Goal: Information Seeking & Learning: Learn about a topic

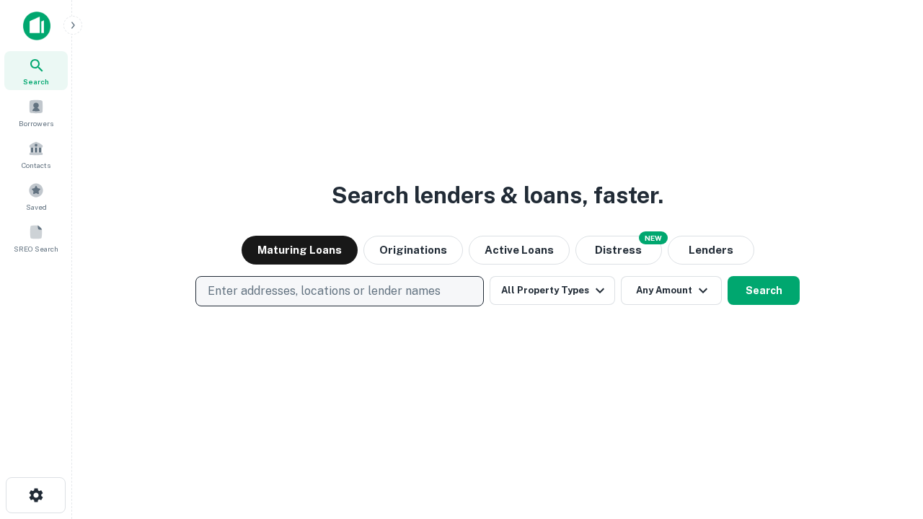
click at [339, 291] on p "Enter addresses, locations or lender names" at bounding box center [324, 291] width 233 height 17
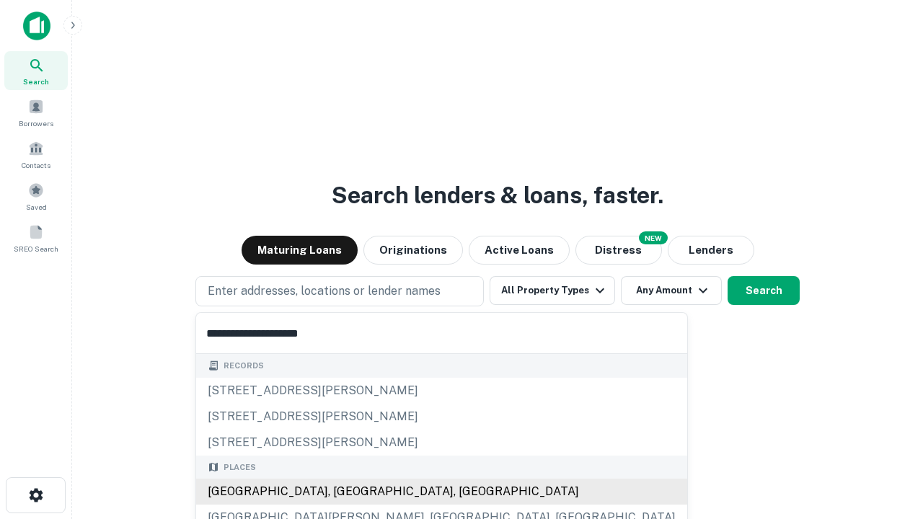
click at [345, 492] on div "[GEOGRAPHIC_DATA], [GEOGRAPHIC_DATA], [GEOGRAPHIC_DATA]" at bounding box center [441, 492] width 491 height 26
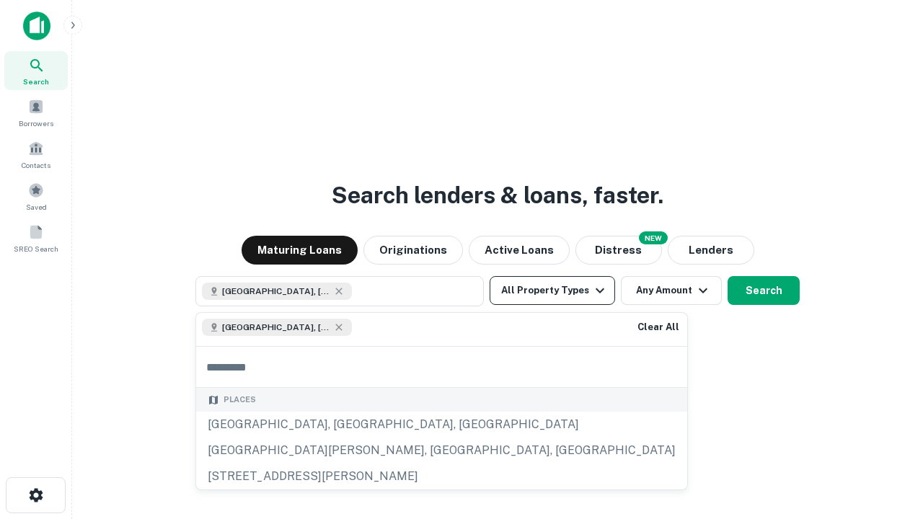
click at [552, 291] on button "All Property Types" at bounding box center [552, 290] width 125 height 29
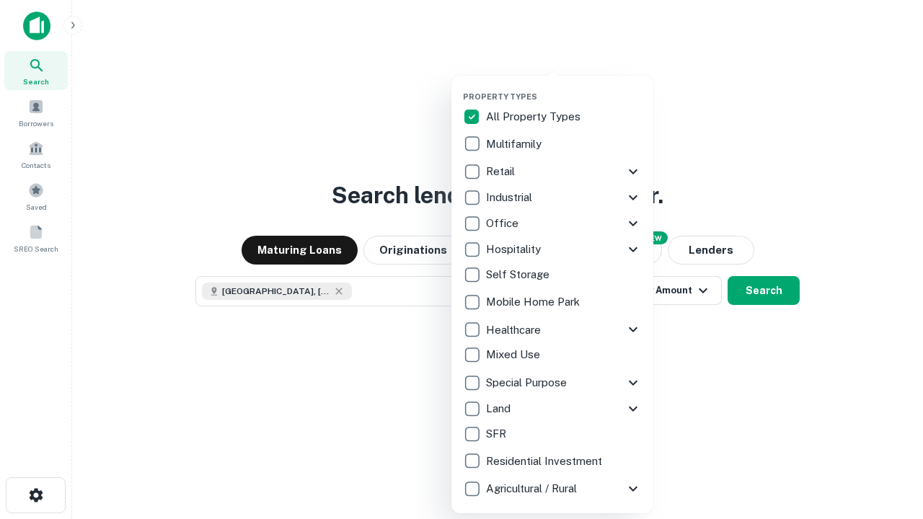
click at [564, 87] on button "button" at bounding box center [564, 87] width 202 height 1
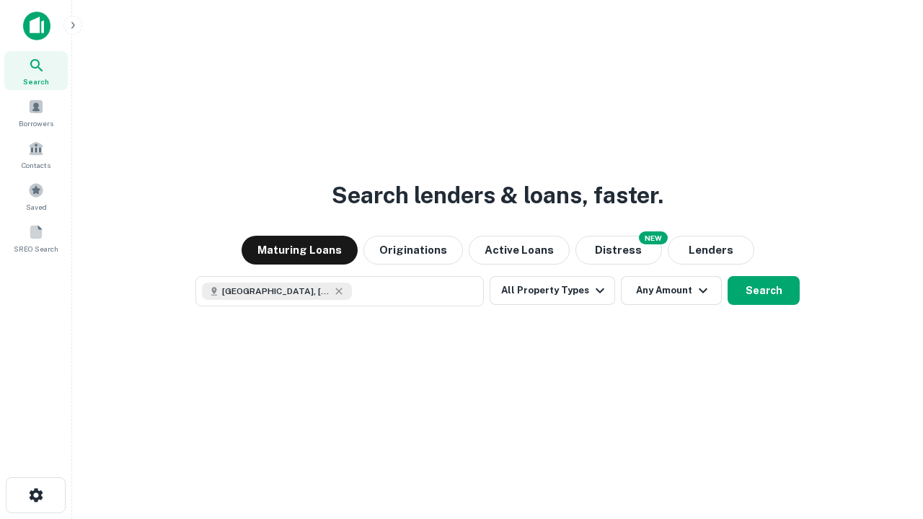
scroll to position [23, 0]
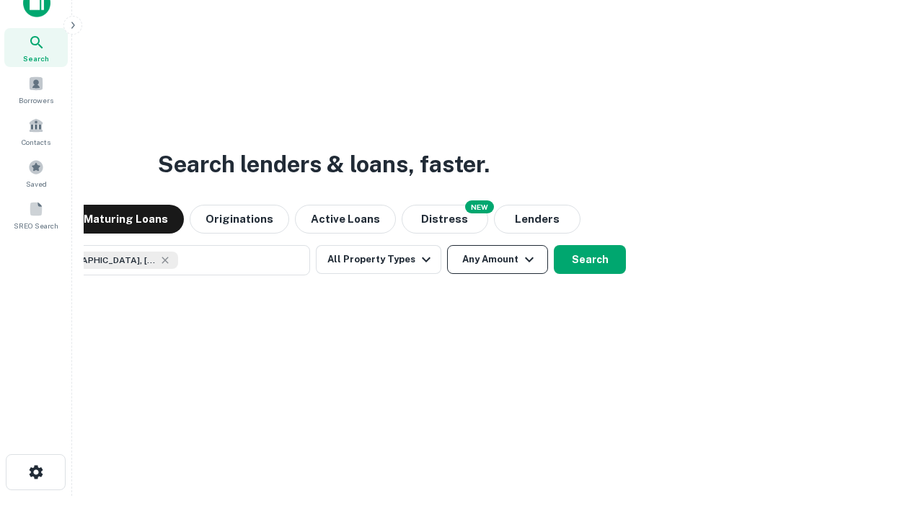
click at [447, 245] on button "Any Amount" at bounding box center [497, 259] width 101 height 29
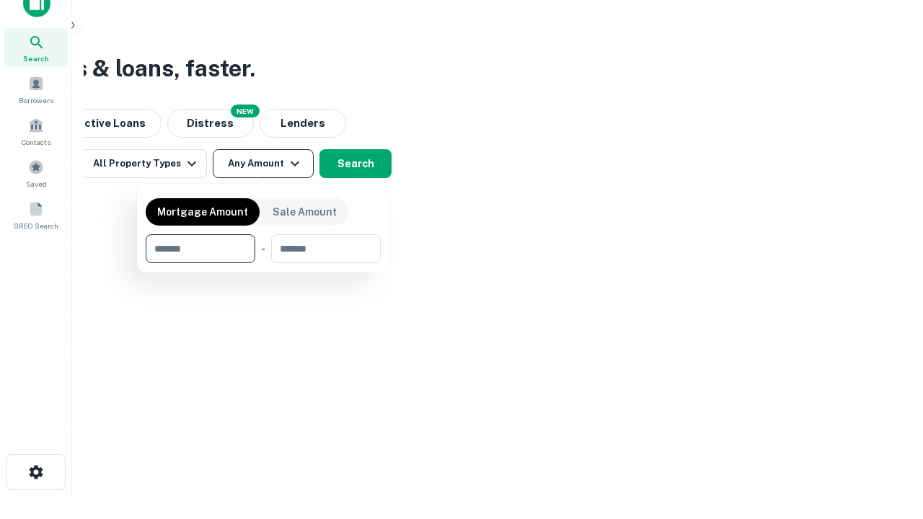
type input "*******"
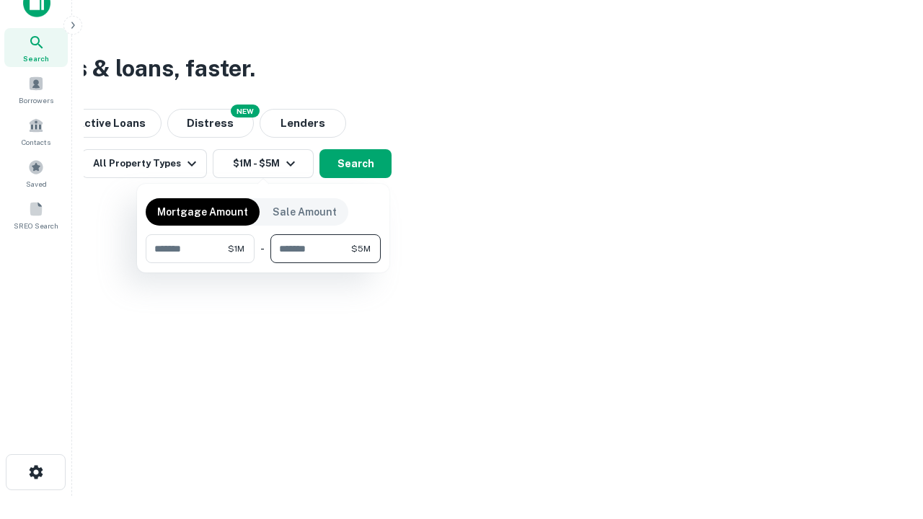
type input "*******"
click at [263, 263] on button "button" at bounding box center [263, 263] width 235 height 1
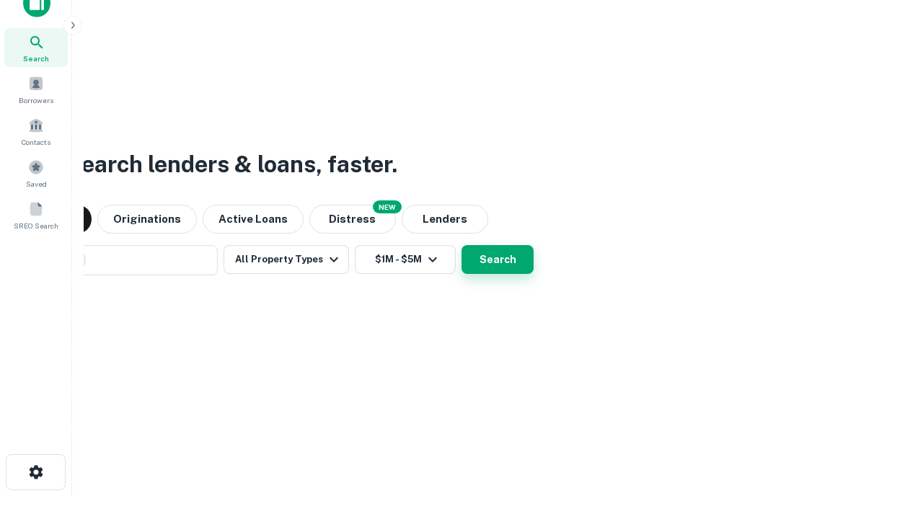
click at [462, 245] on button "Search" at bounding box center [498, 259] width 72 height 29
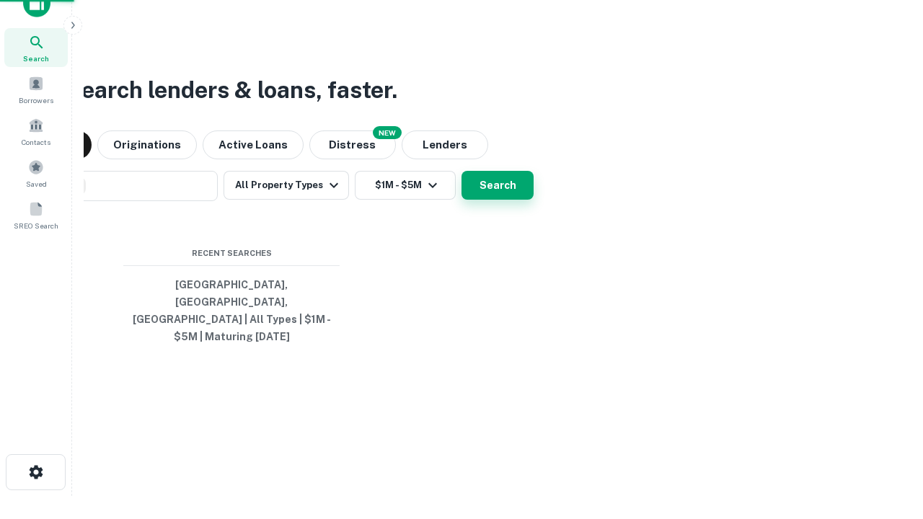
scroll to position [47, 408]
